Goal: Find specific page/section

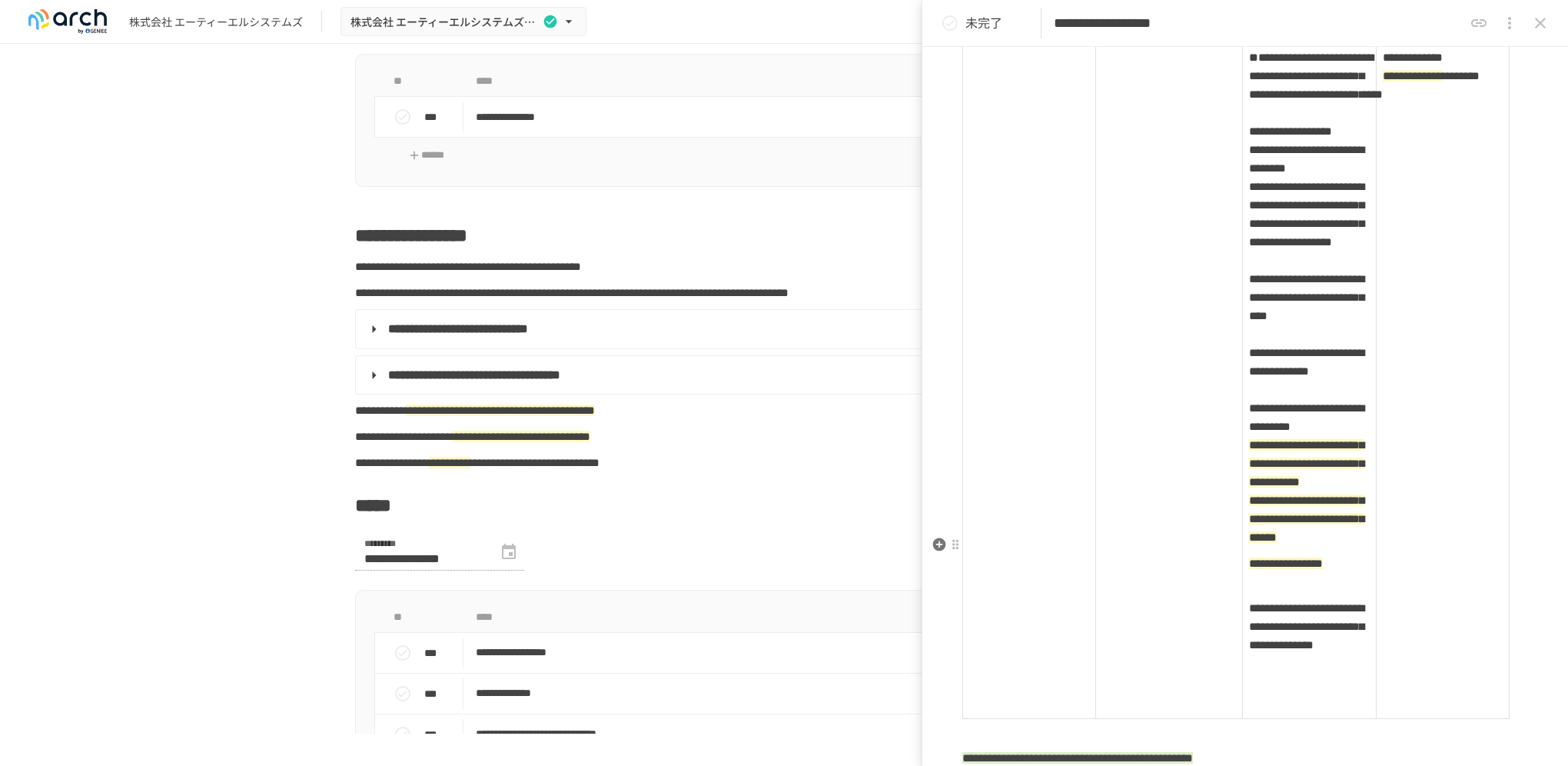
scroll to position [3282, 0]
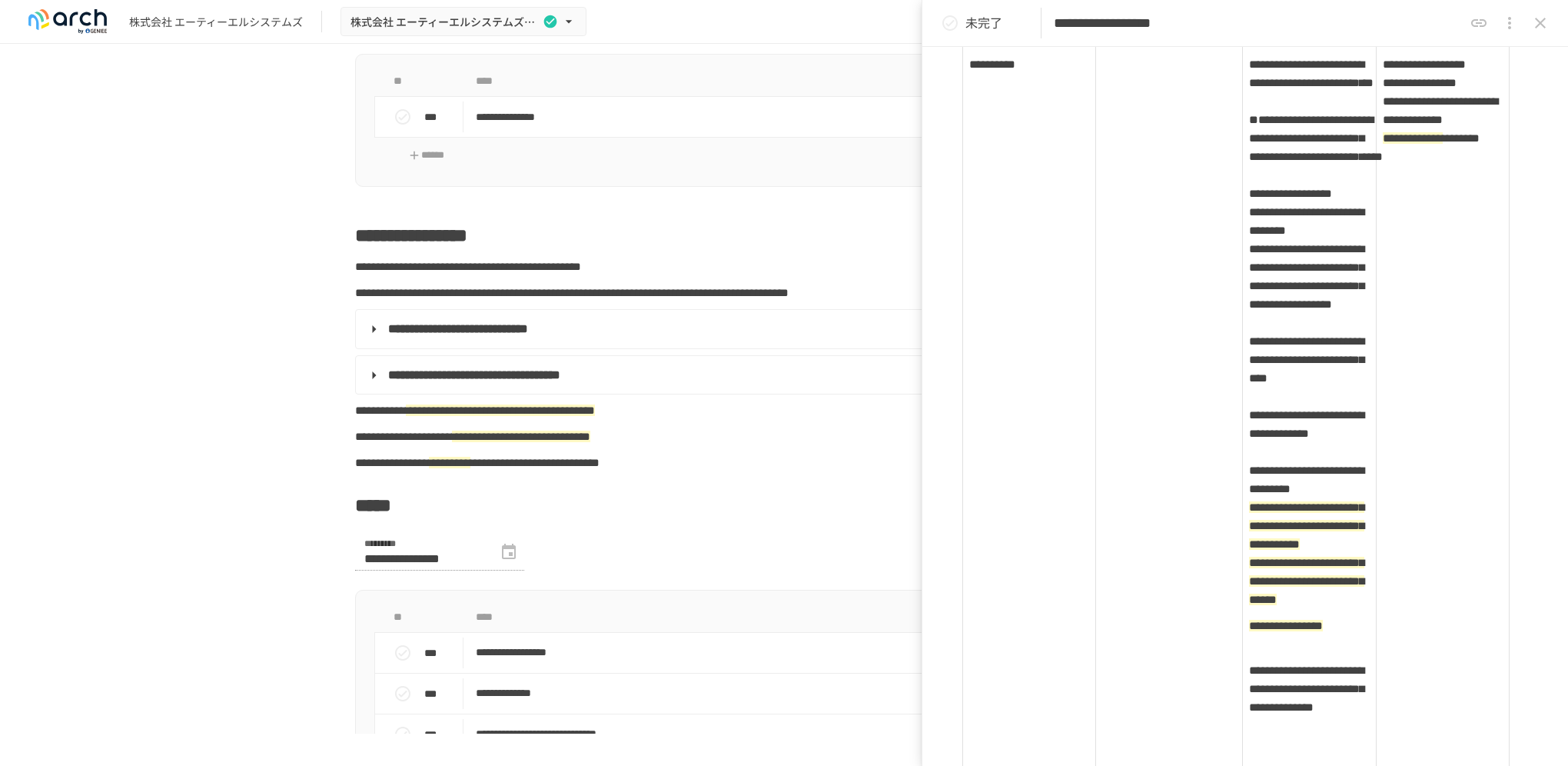
click at [727, 557] on form "**********" at bounding box center [783, 561] width 858 height 55
click at [1541, 36] on button "close drawer" at bounding box center [1540, 23] width 30 height 30
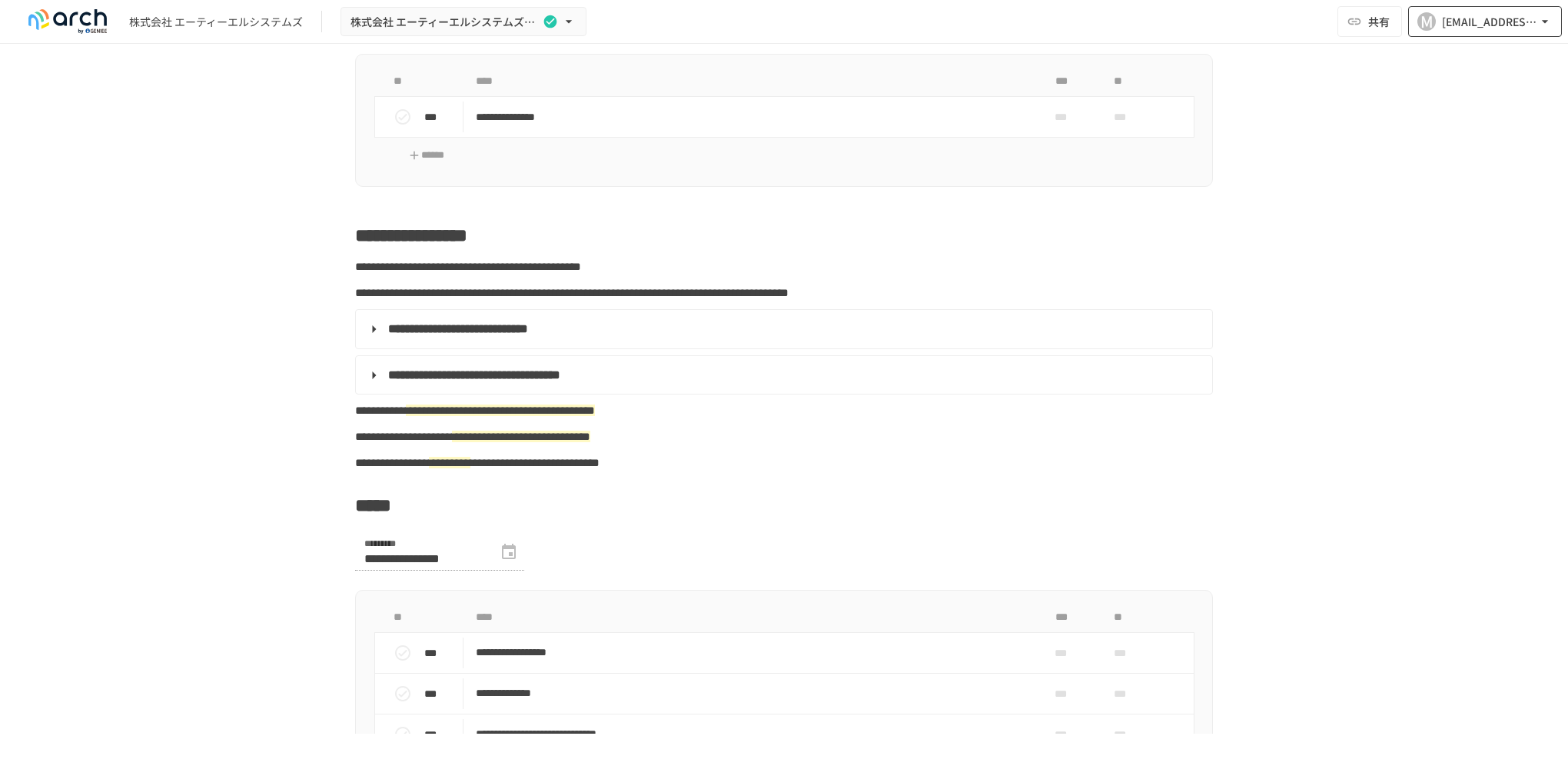
click at [1491, 24] on div "[EMAIL_ADDRESS][DOMAIN_NAME]" at bounding box center [1489, 22] width 95 height 19
click at [1252, 215] on div at bounding box center [784, 383] width 1568 height 766
click at [578, 22] on button "株式会社 エーティーエルシステムズ様_スポットサポート" at bounding box center [463, 22] width 246 height 30
click at [525, 54] on span "株式会社 エーティーエルシステムズ様_スポットサポート" at bounding box center [454, 56] width 203 height 16
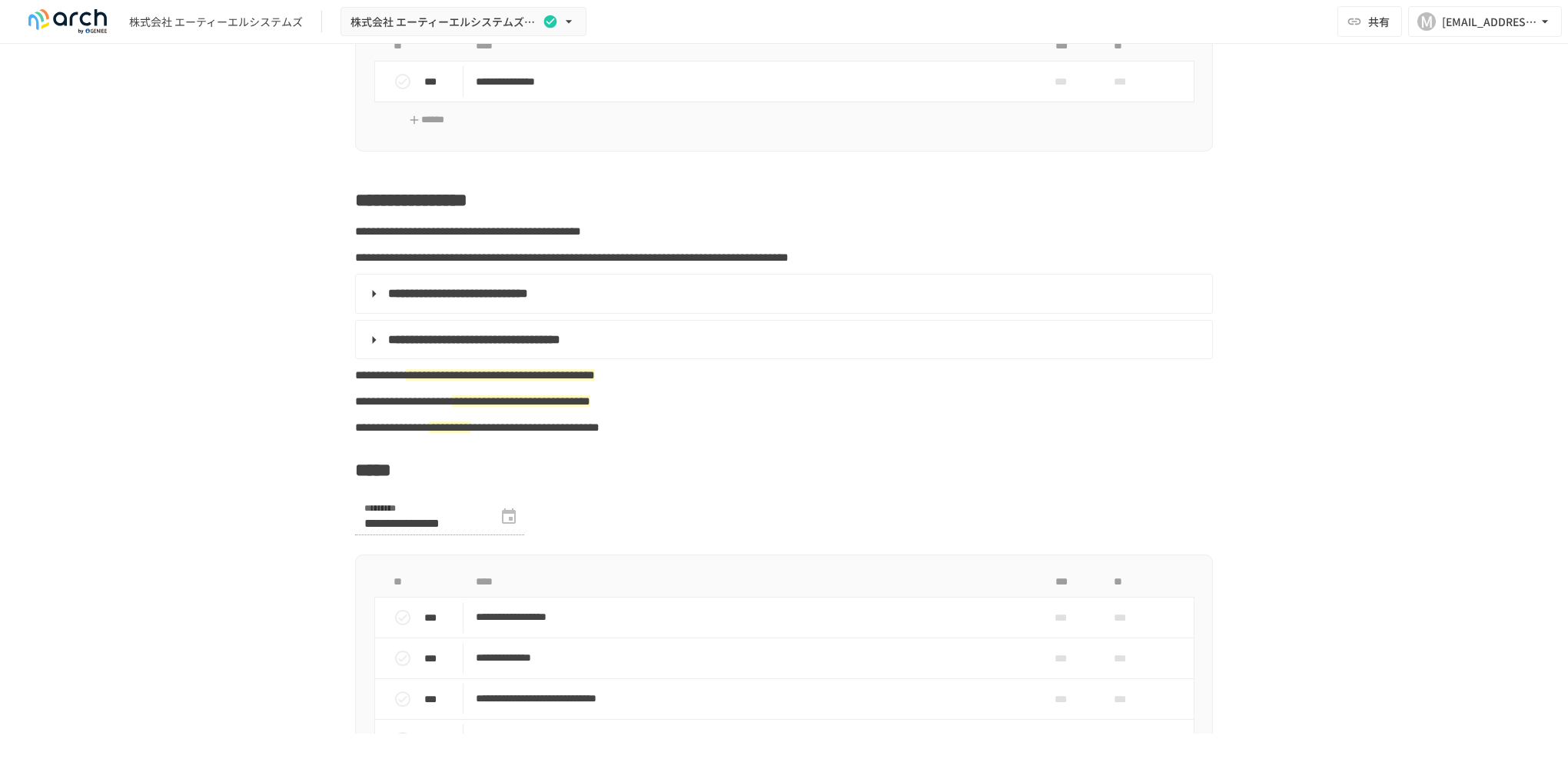
scroll to position [385, 0]
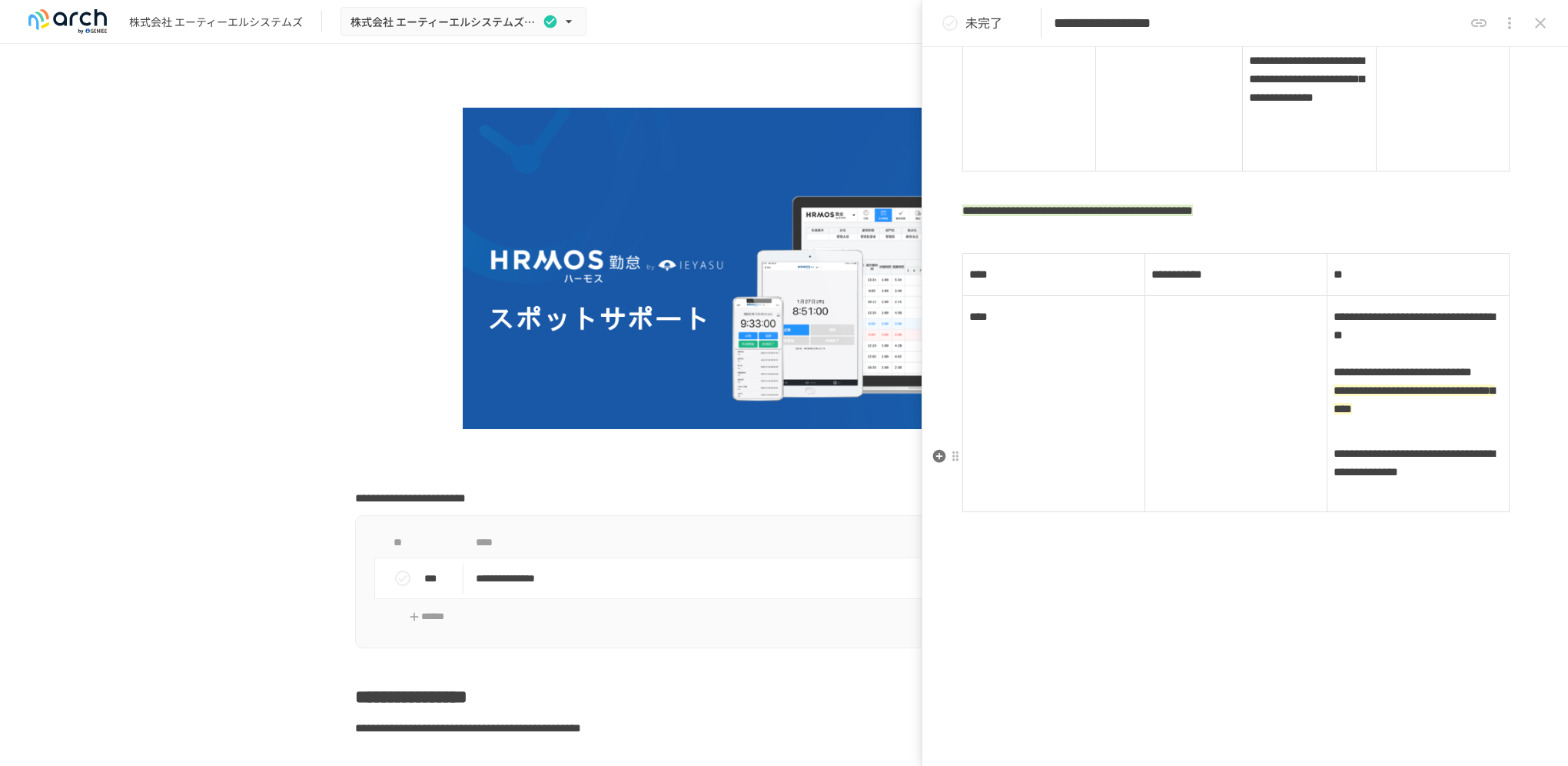
scroll to position [4691, 0]
